Goal: Check status: Check status

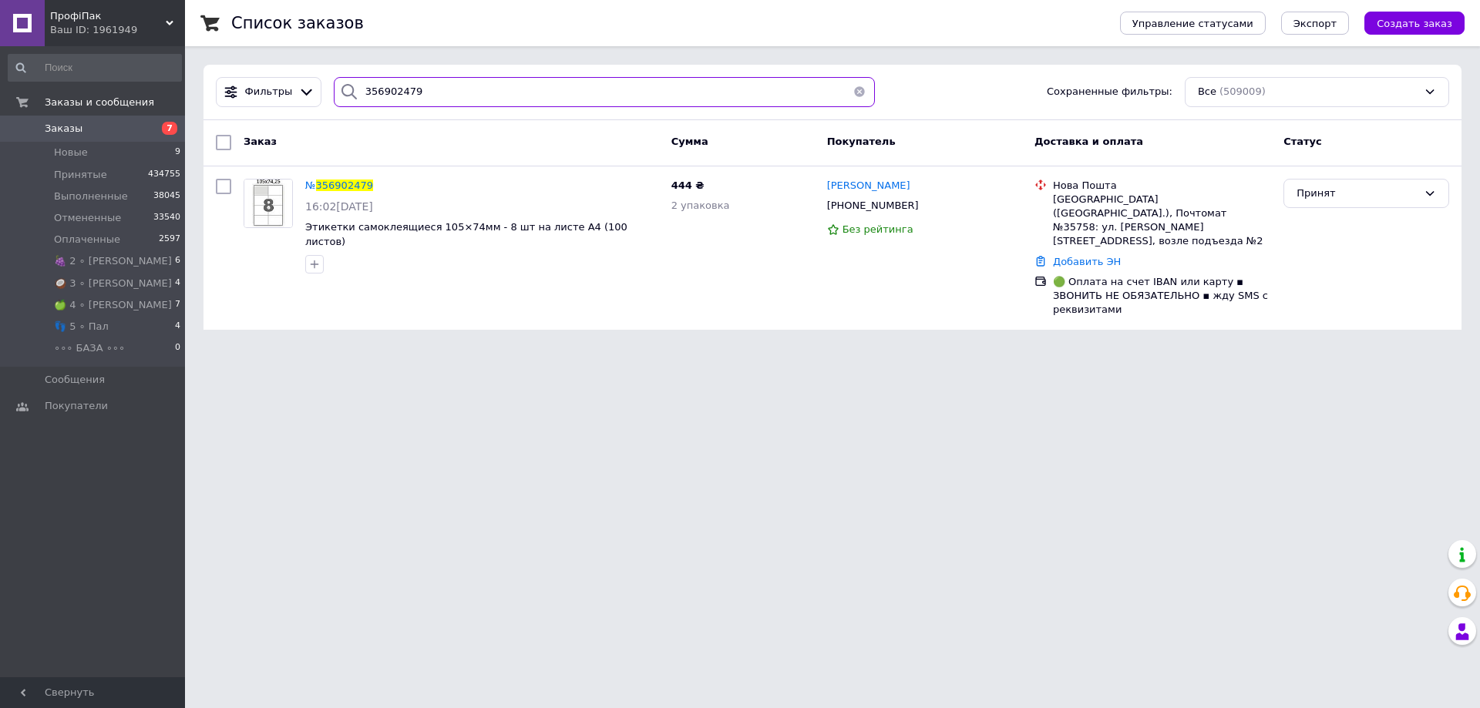
drag, startPoint x: 442, startPoint y: 93, endPoint x: 0, endPoint y: 135, distance: 443.7
click at [151, 72] on div "ПрофіПак Ваш ID: 1961949 Сайт ПрофіПак Кабинет покупателя Проверить состояние с…" at bounding box center [740, 174] width 1480 height 348
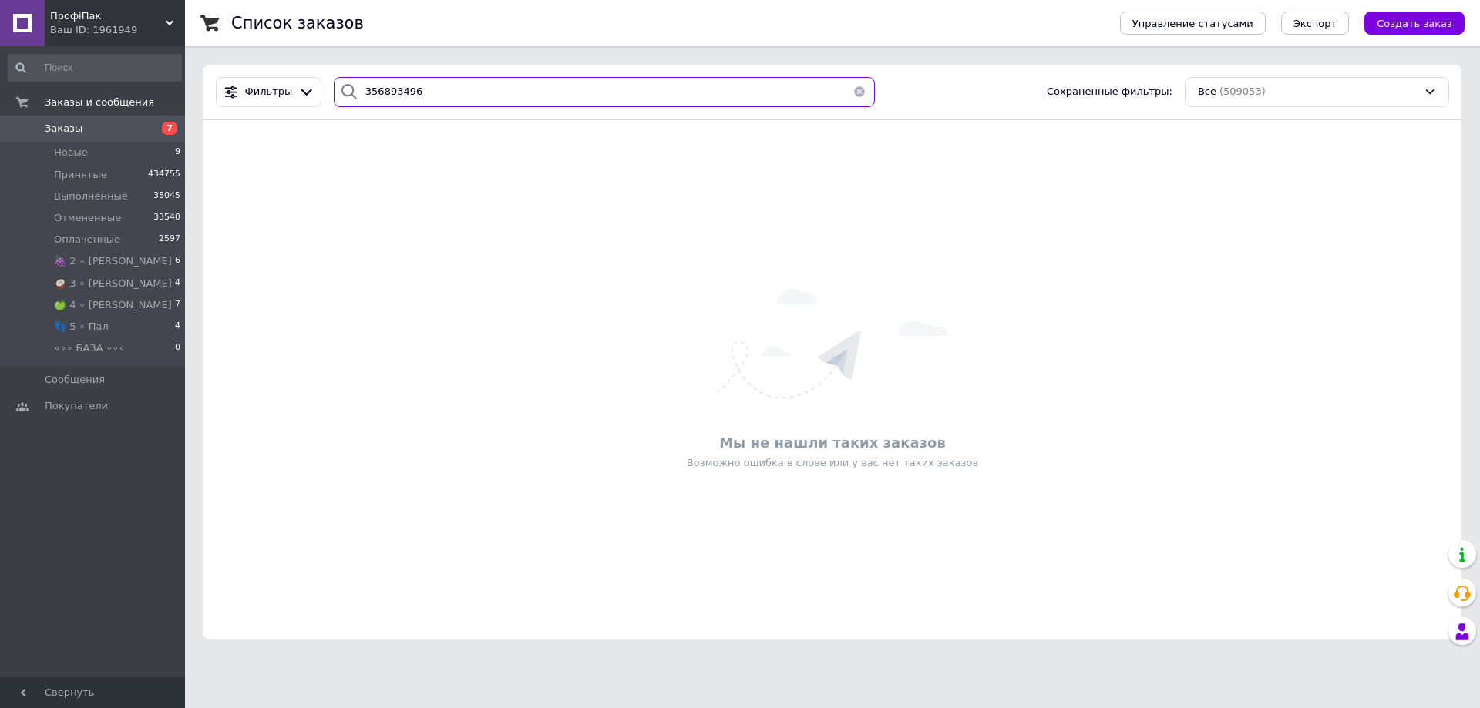
type input "356893496"
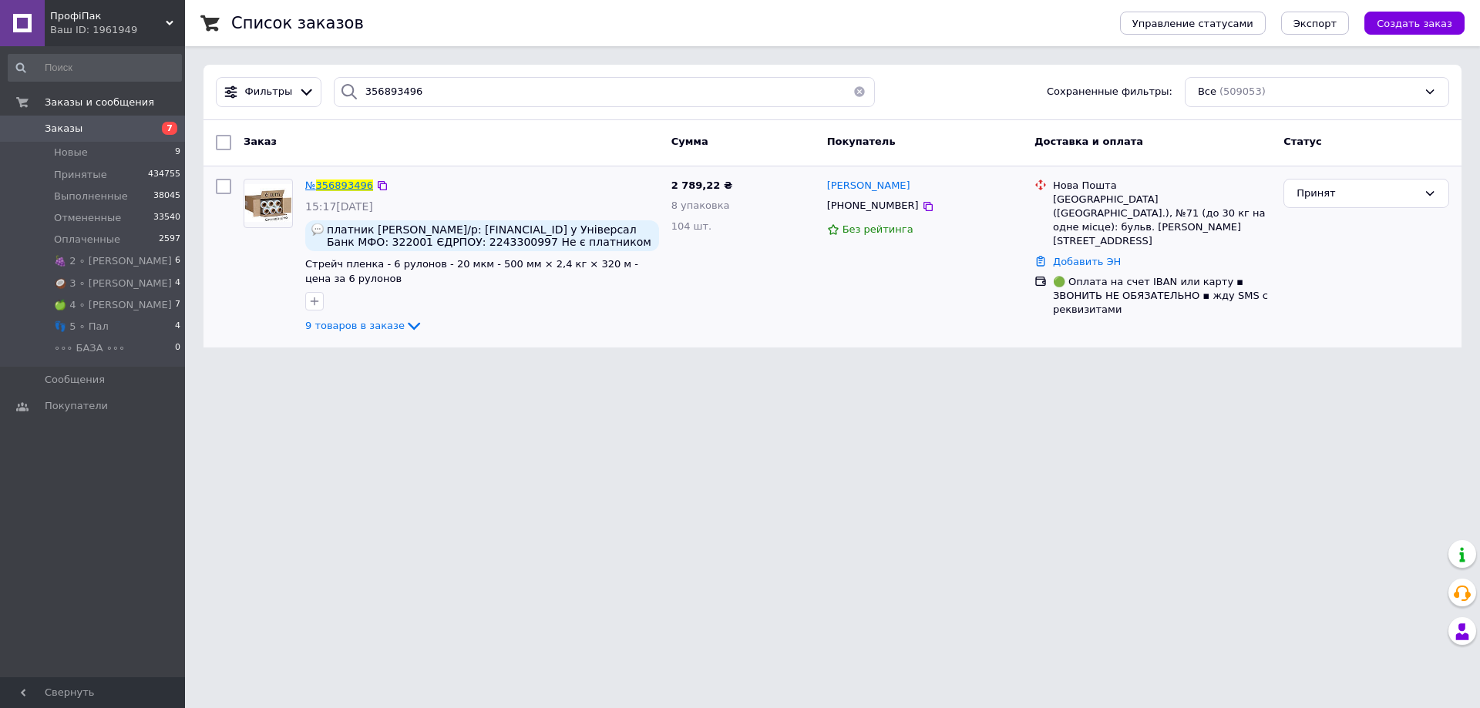
click at [352, 189] on span "356893496" at bounding box center [344, 186] width 57 height 12
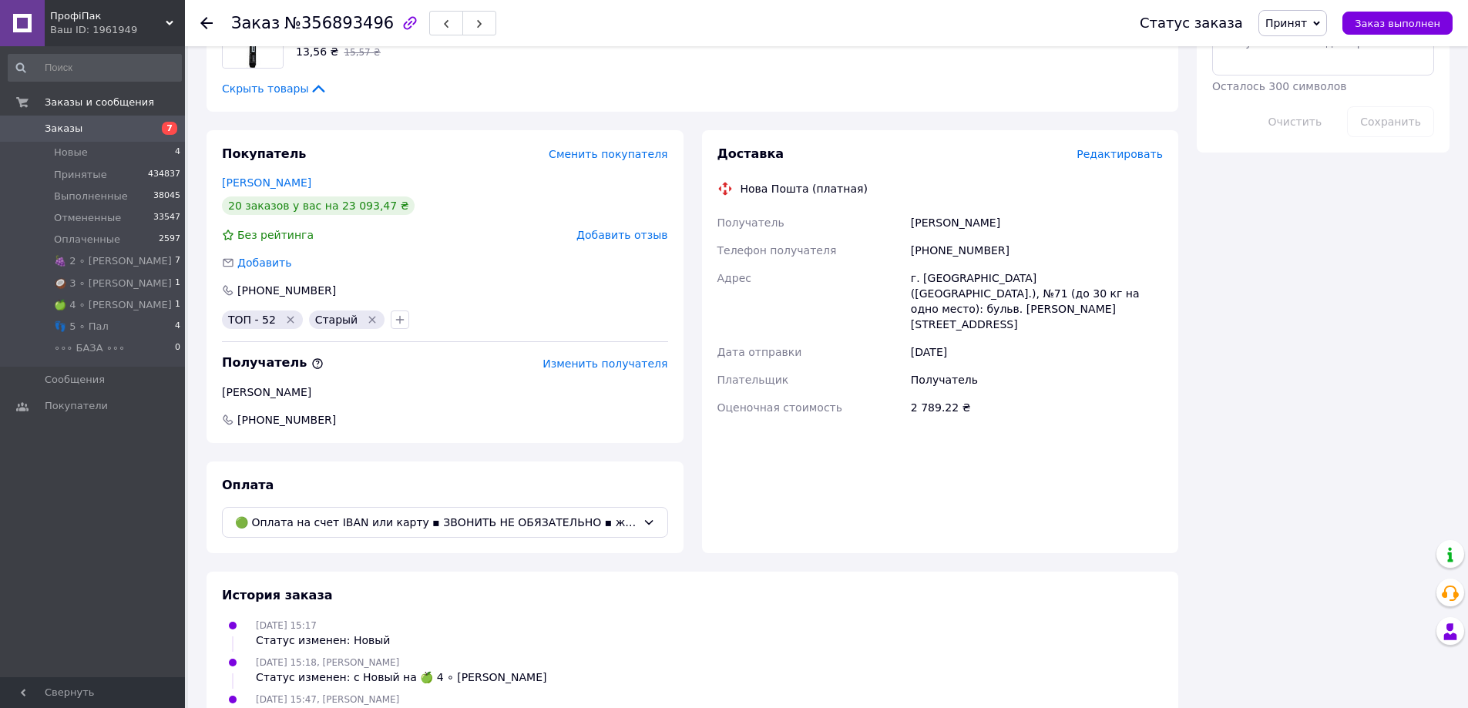
scroll to position [783, 0]
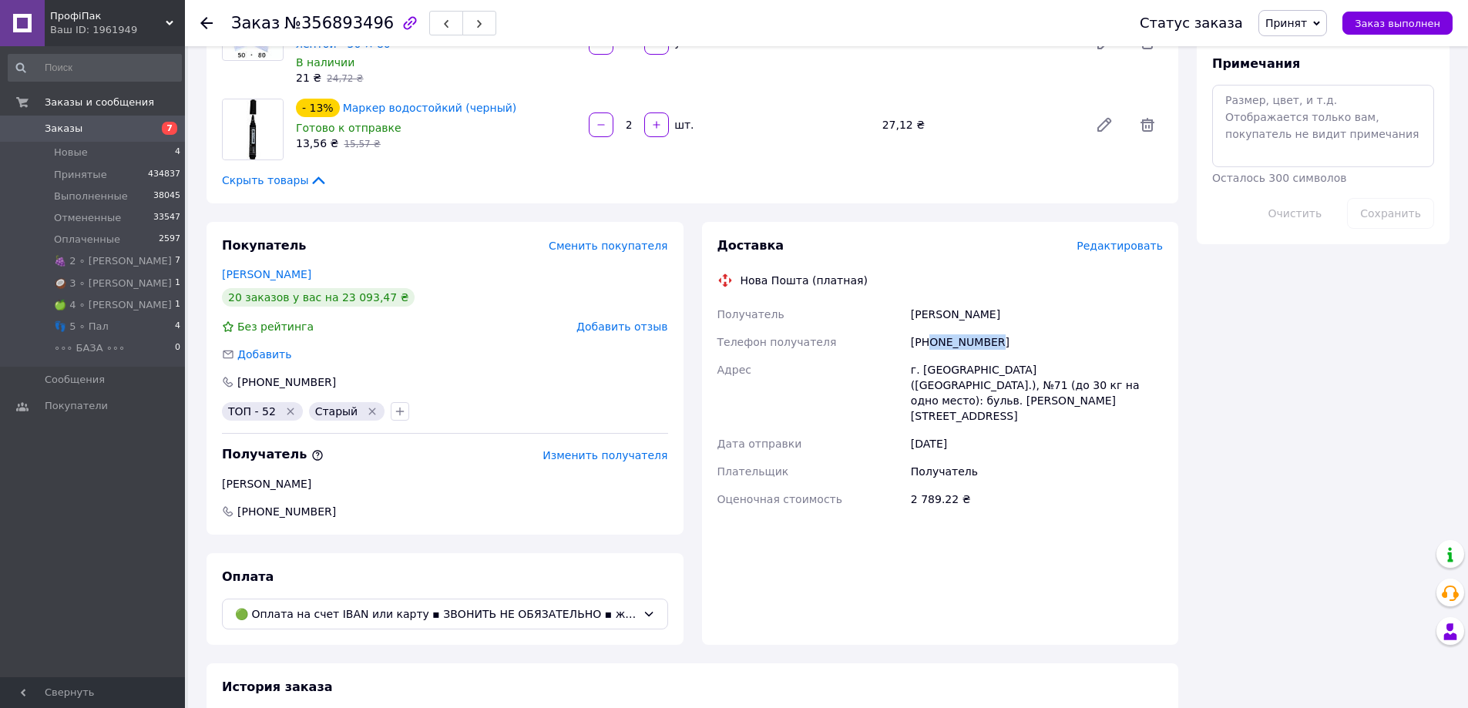
drag, startPoint x: 930, startPoint y: 358, endPoint x: 1006, endPoint y: 356, distance: 75.6
click at [1006, 356] on div "[PHONE_NUMBER]" at bounding box center [1037, 342] width 258 height 28
copy div "0638774175"
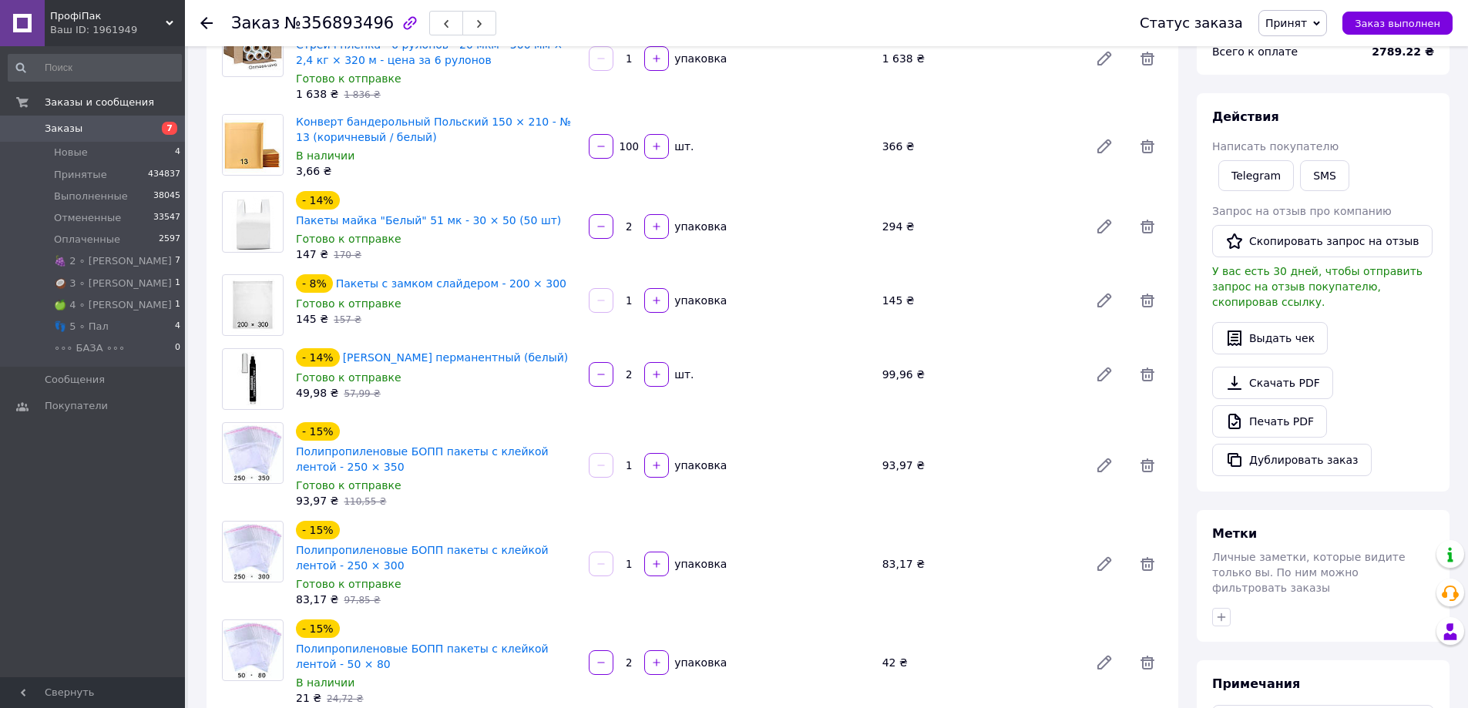
scroll to position [0, 0]
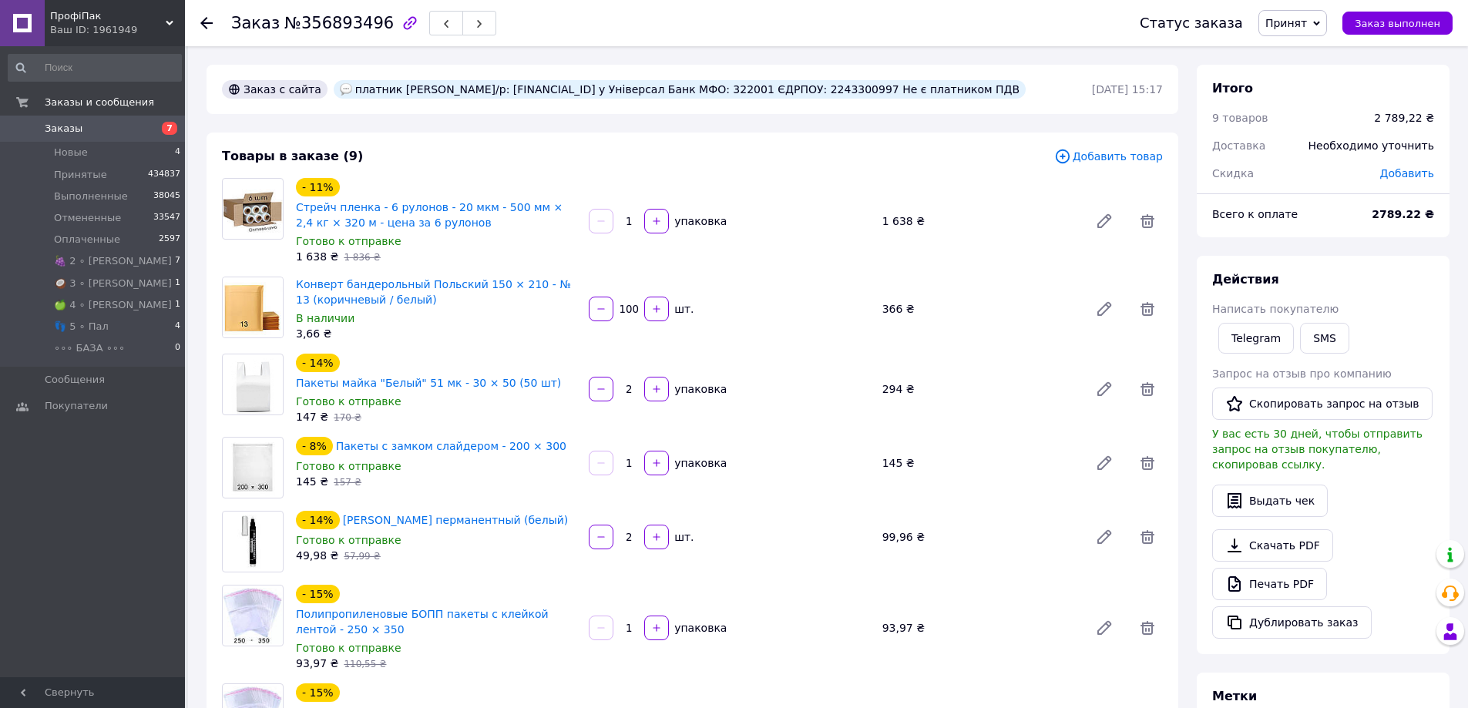
click at [886, 99] on div "платник [PERSON_NAME]/р: [FINANCIAL_ID] у Універсал Банк МФО: 322001 ЄДРПОУ: 22…" at bounding box center [680, 89] width 692 height 19
copy div "2243300997"
click at [906, 99] on div "платник [PERSON_NAME]/р: [FINANCIAL_ID] у Універсал Банк МФО: 322001 ЄДРПОУ: 22…" at bounding box center [680, 89] width 692 height 19
drag, startPoint x: 906, startPoint y: 112, endPoint x: 891, endPoint y: 126, distance: 20.7
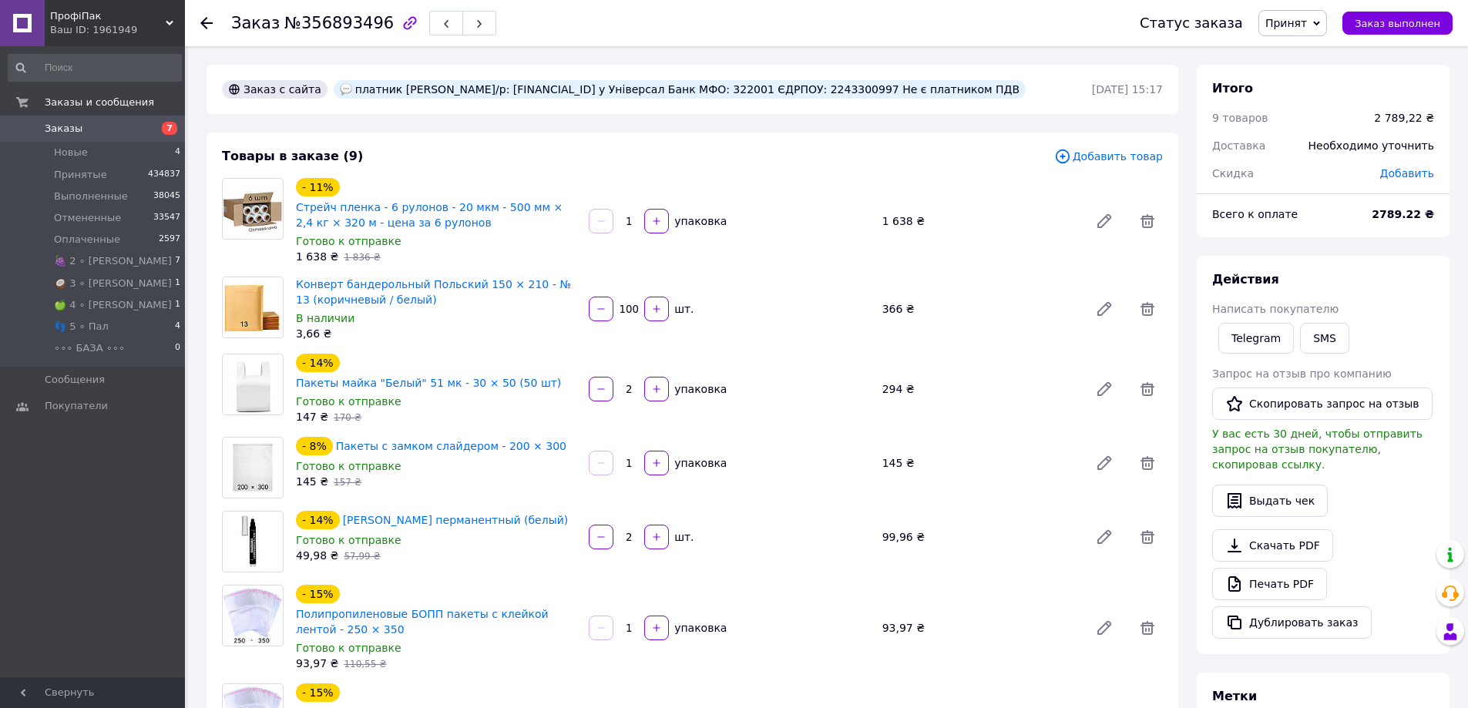
click at [907, 99] on div "платник [PERSON_NAME]/р: [FINANCIAL_ID] у Універсал Банк МФО: 322001 ЄДРПОУ: 22…" at bounding box center [680, 89] width 692 height 19
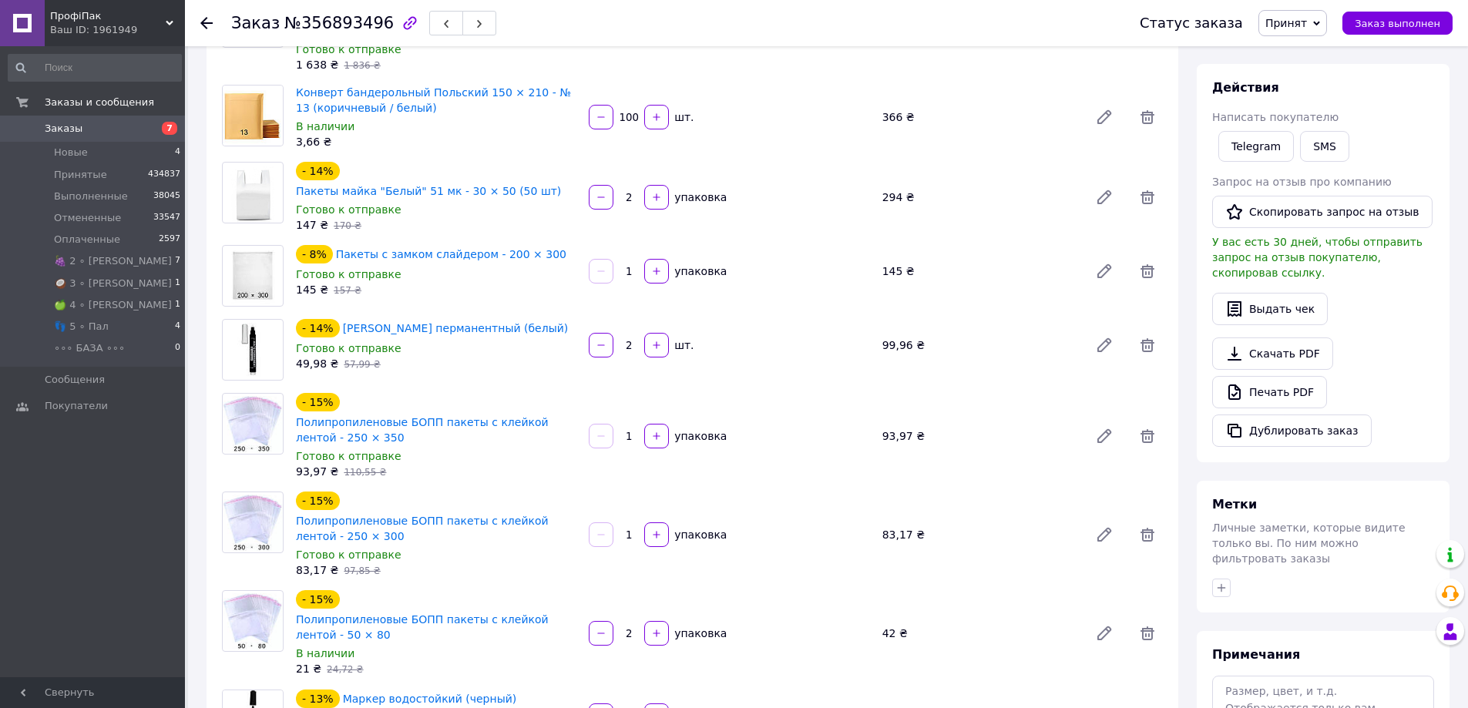
scroll to position [385, 0]
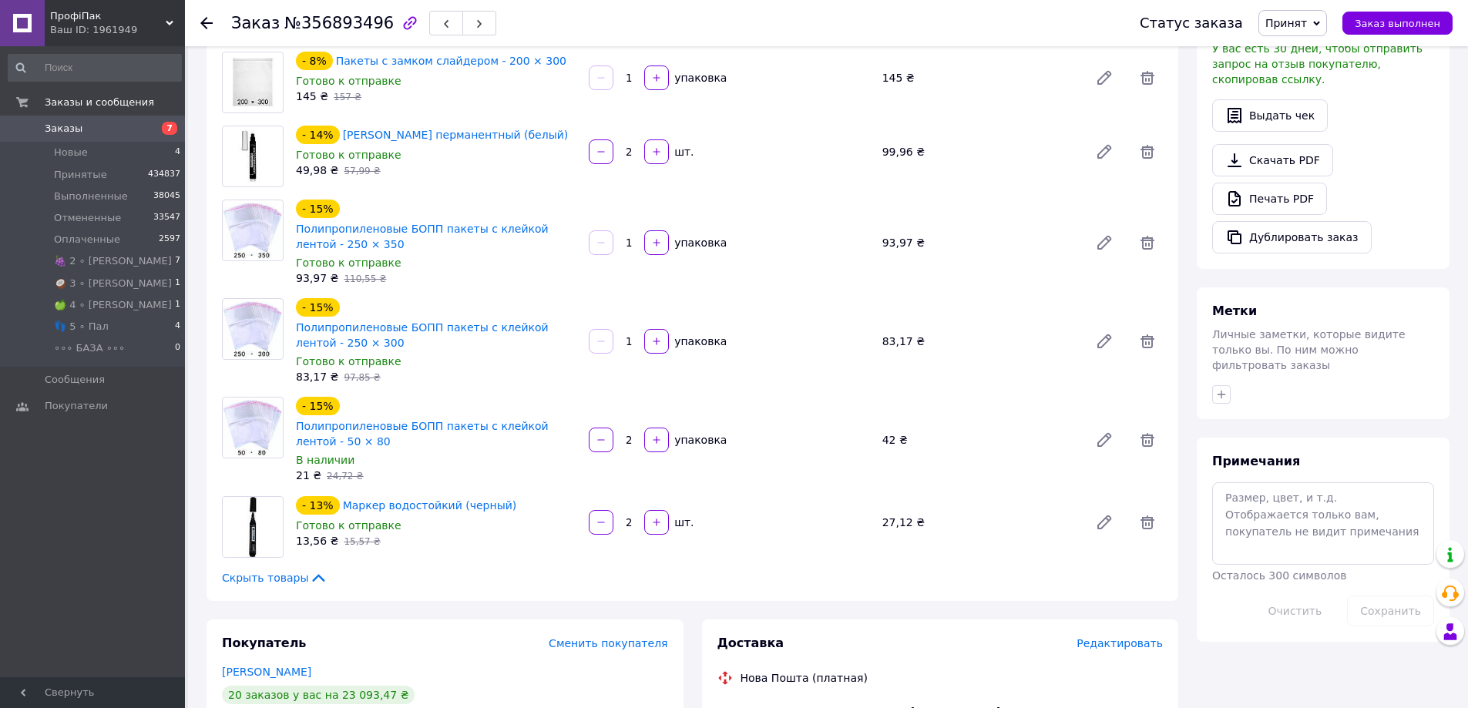
click at [94, 120] on link "Заказы 7" at bounding box center [95, 129] width 190 height 26
